Goal: Navigation & Orientation: Go to known website

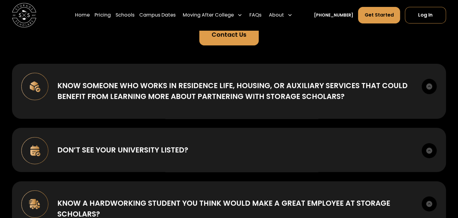
scroll to position [30, 0]
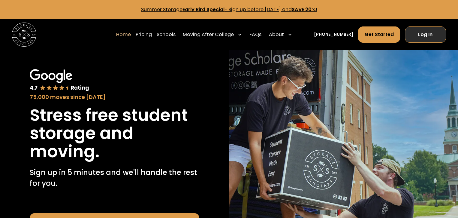
click at [426, 32] on link "Log In" at bounding box center [425, 34] width 41 height 16
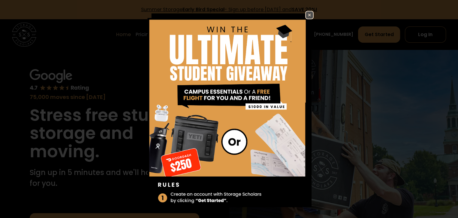
click at [306, 15] on img at bounding box center [309, 14] width 7 height 7
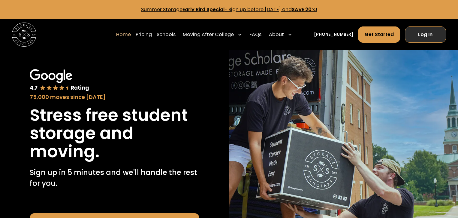
click at [426, 32] on link "Log In" at bounding box center [425, 34] width 41 height 16
